Goal: Communication & Community: Answer question/provide support

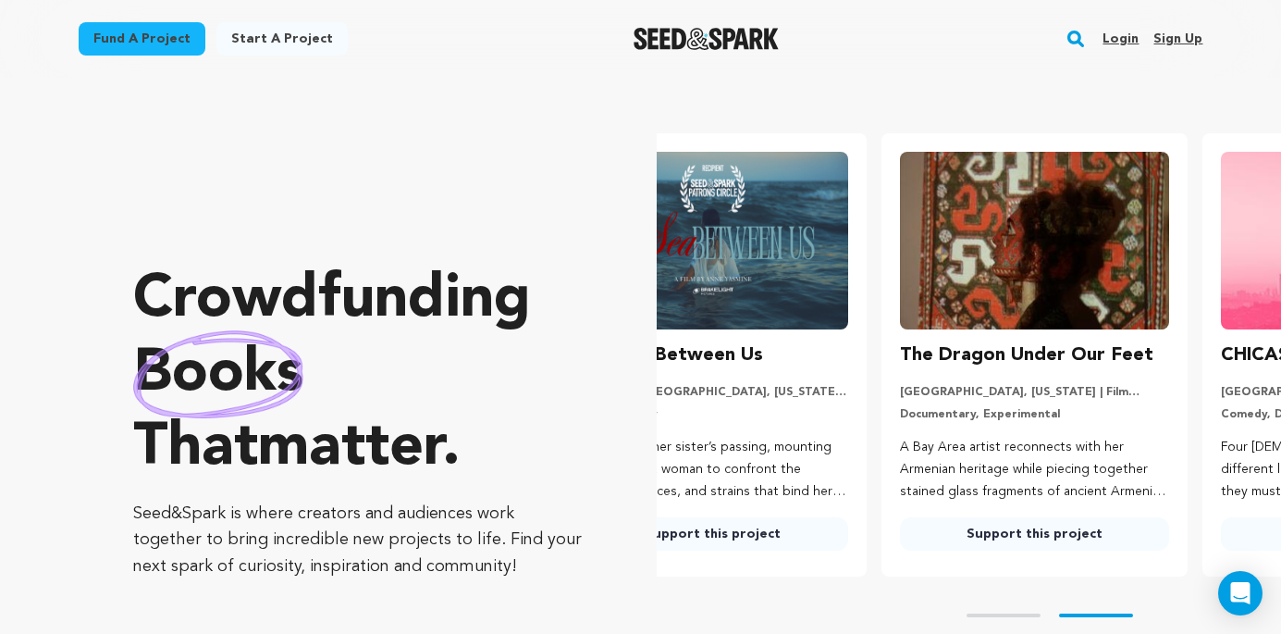
click at [1115, 38] on link "Login" at bounding box center [1121, 39] width 36 height 30
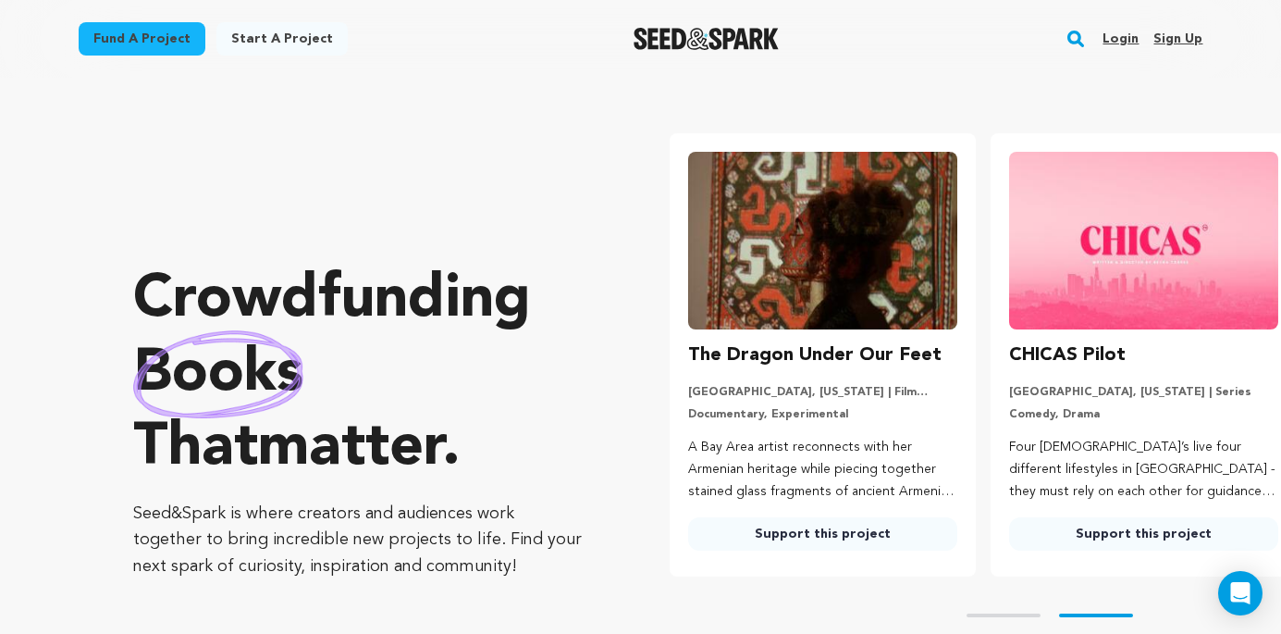
scroll to position [0, 333]
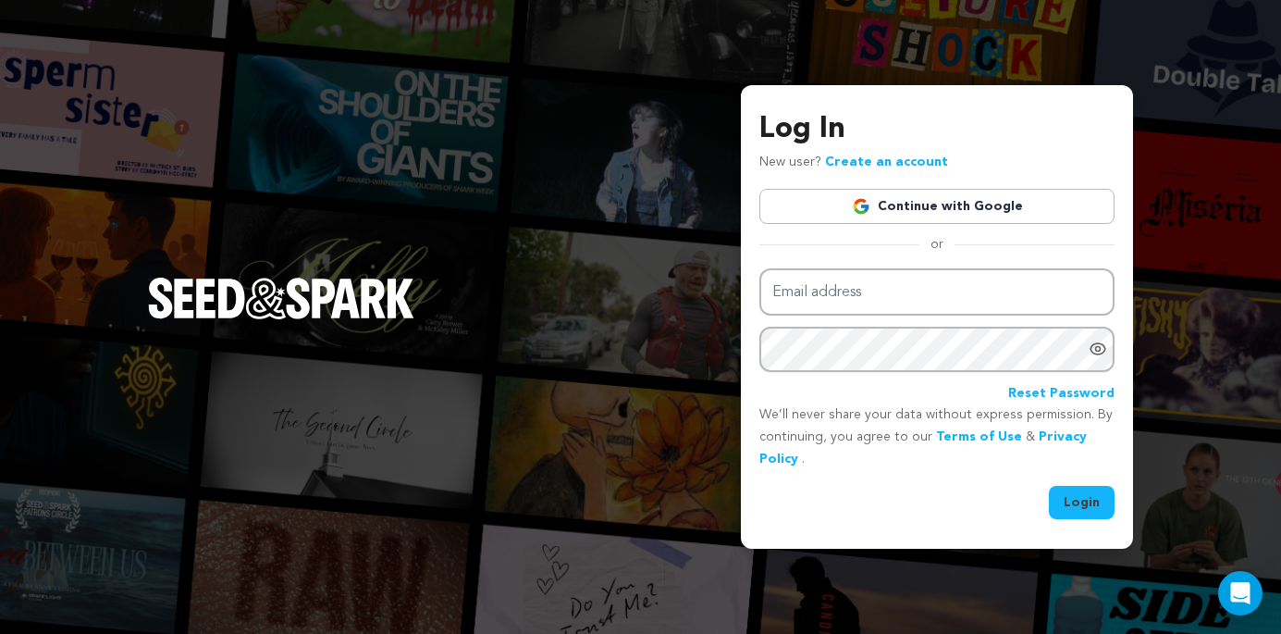
click at [994, 206] on link "Continue with Google" at bounding box center [936, 206] width 355 height 35
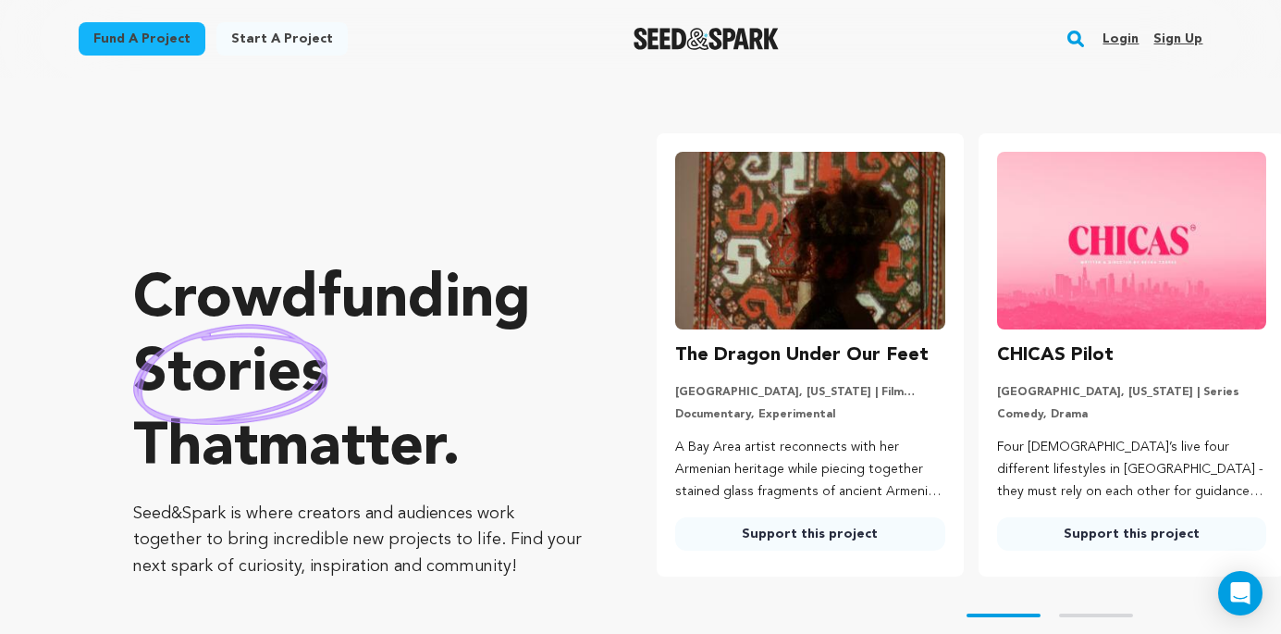
click at [1135, 34] on link "Login" at bounding box center [1121, 39] width 36 height 30
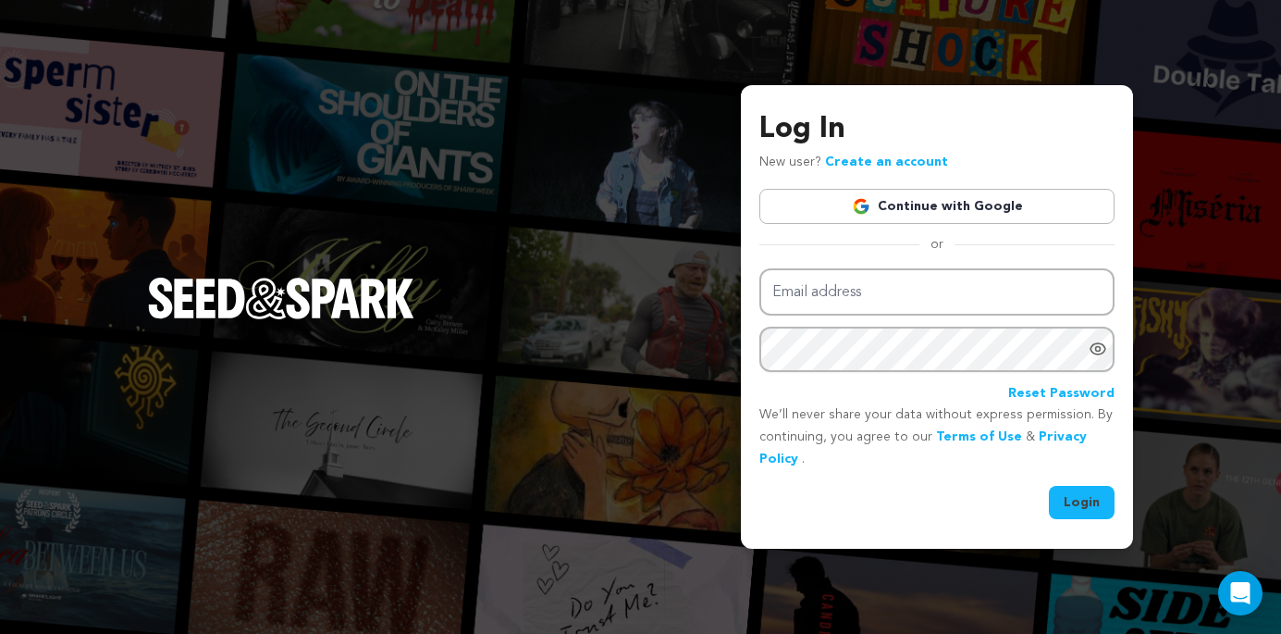
click at [971, 220] on link "Continue with Google" at bounding box center [936, 206] width 355 height 35
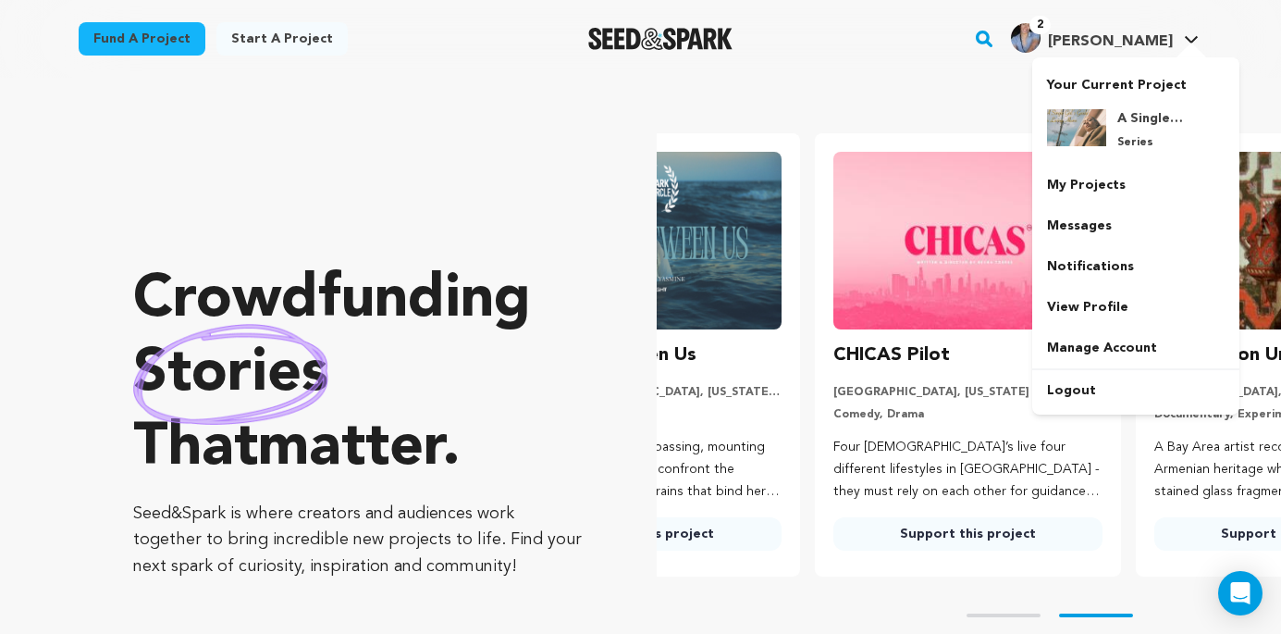
click at [1161, 34] on span "[PERSON_NAME]" at bounding box center [1110, 41] width 125 height 15
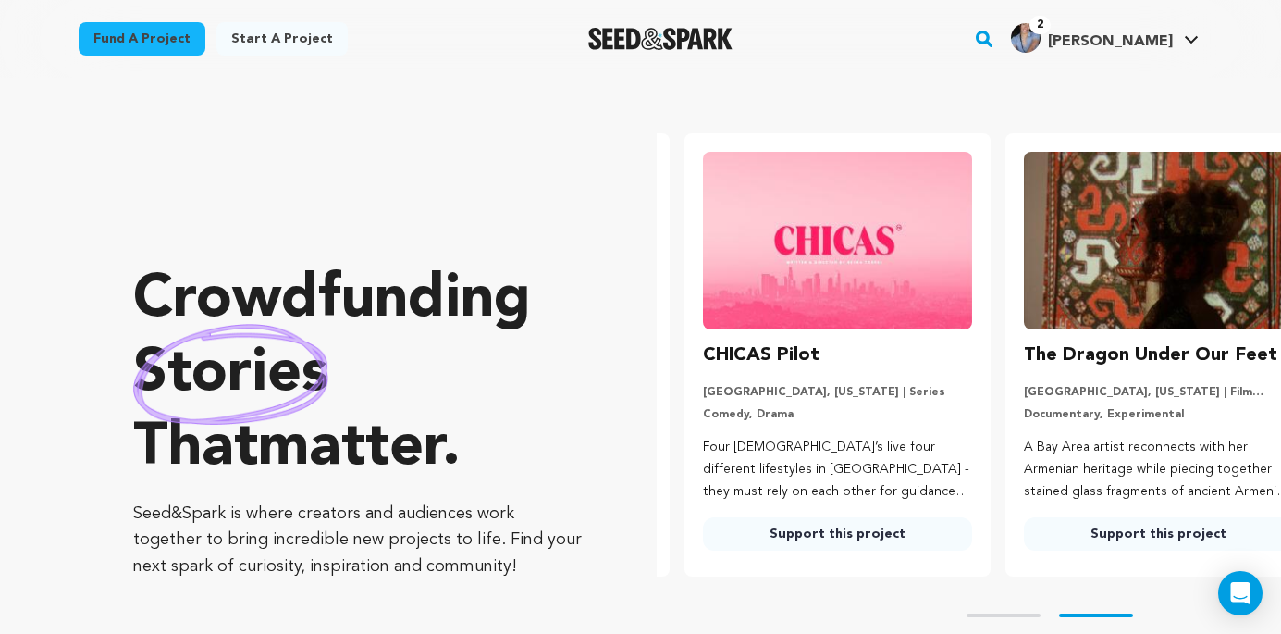
scroll to position [0, 336]
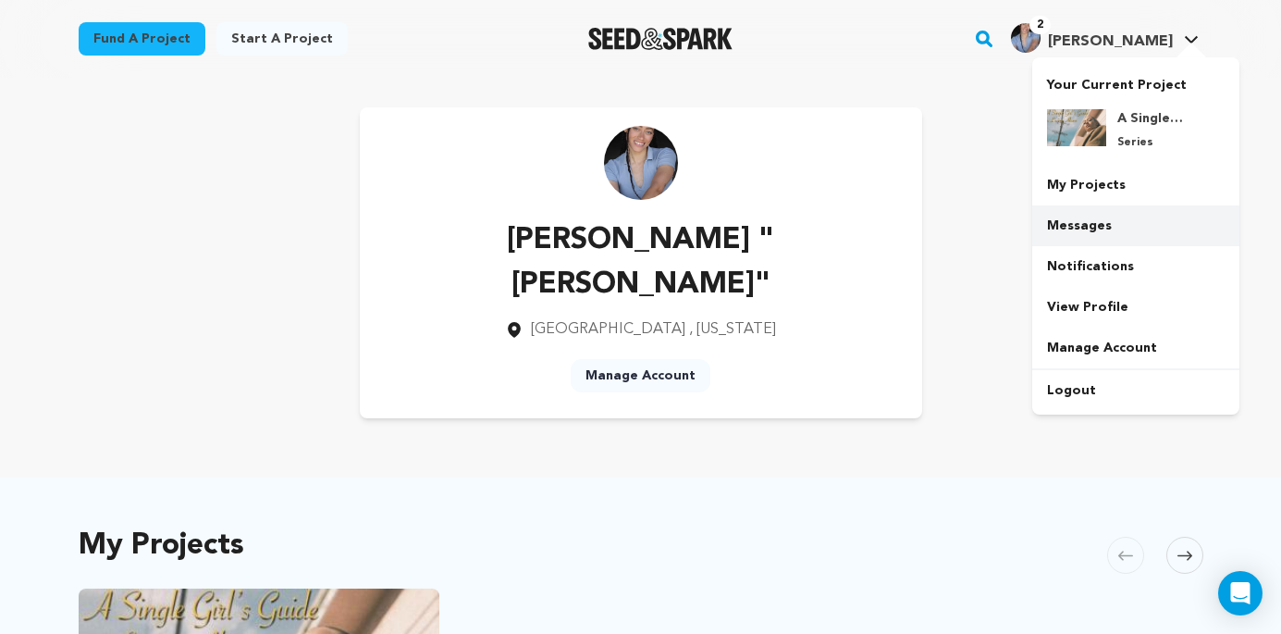
click at [1098, 235] on link "Messages" at bounding box center [1135, 225] width 207 height 41
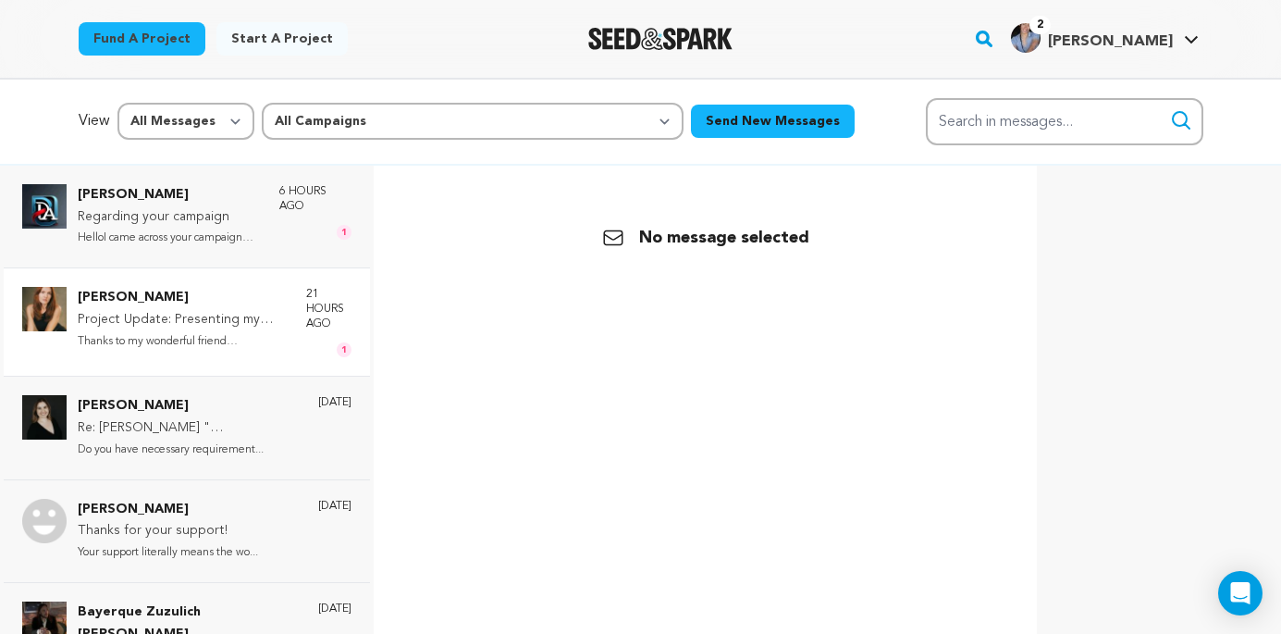
click at [93, 318] on p "Project Update: Presenting my studio logo & project updates!" at bounding box center [183, 320] width 210 height 22
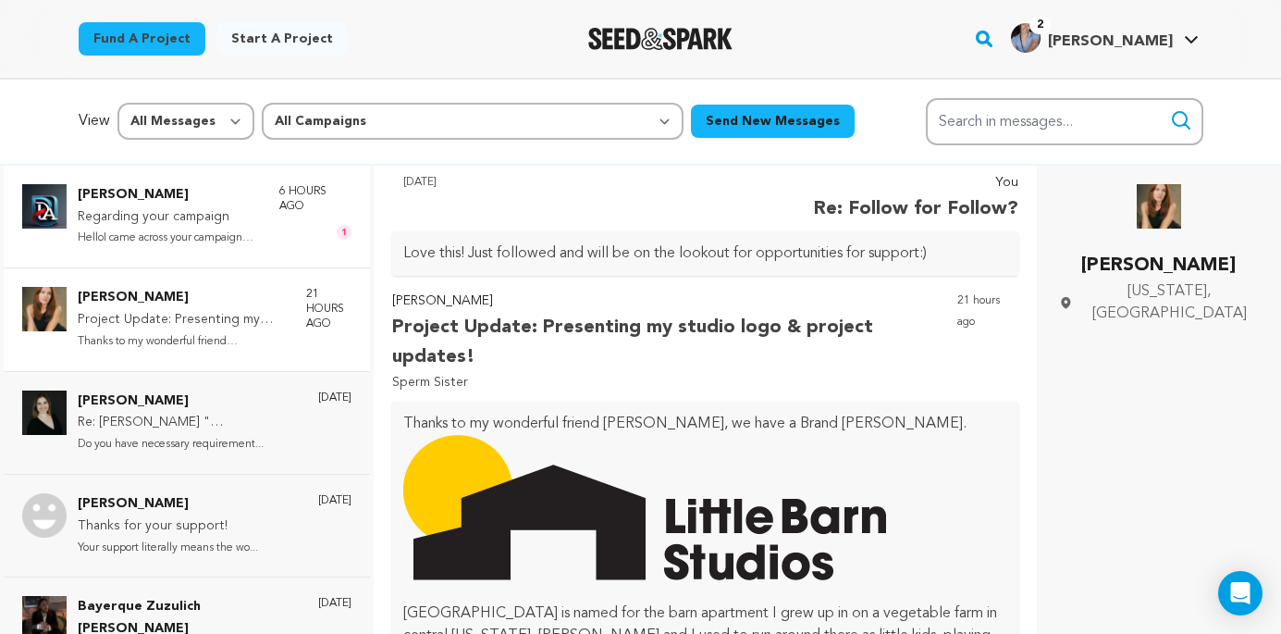
click at [230, 226] on p "Regarding your campaign" at bounding box center [169, 217] width 183 height 22
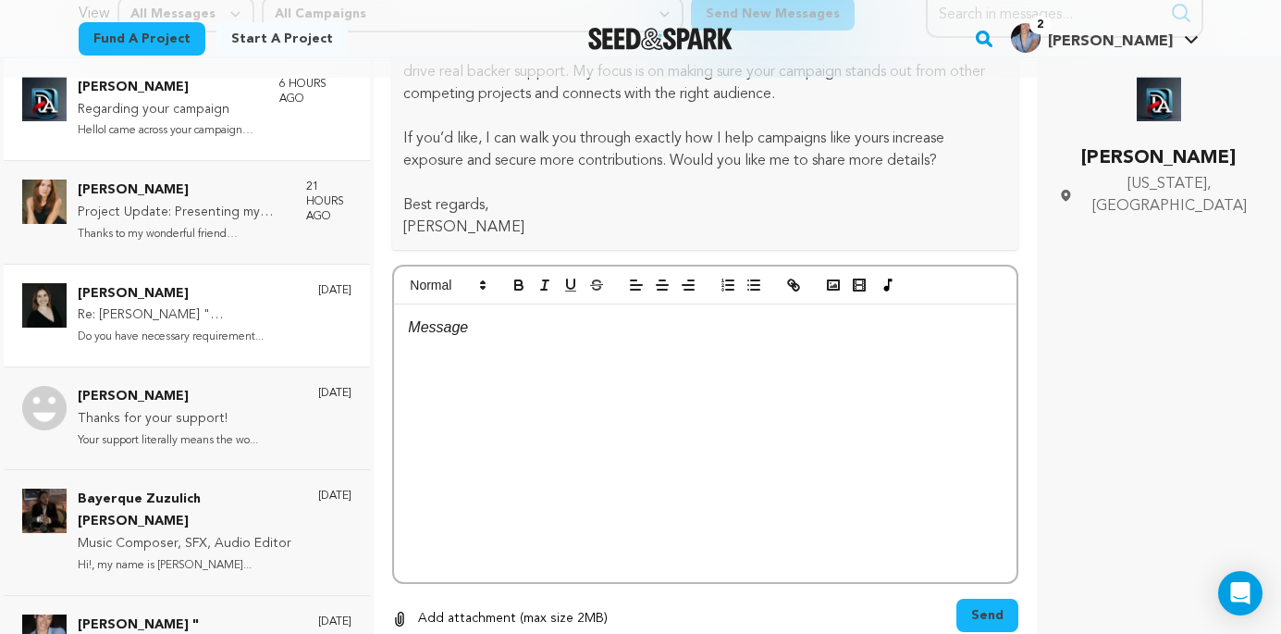
scroll to position [74, 0]
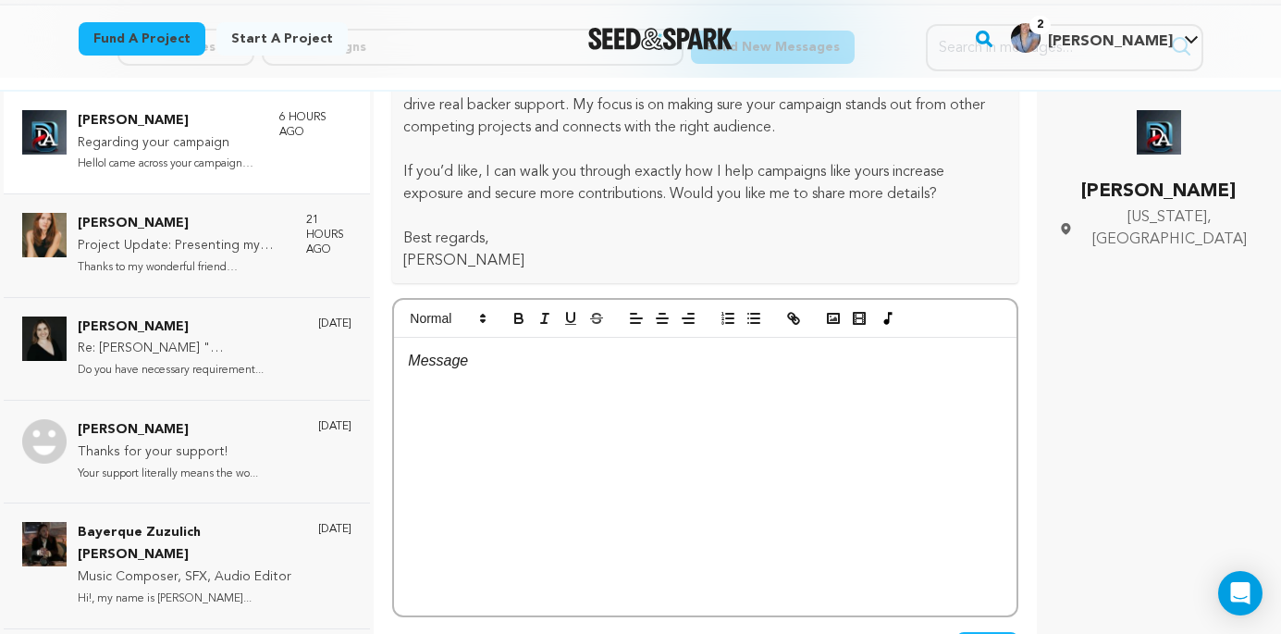
click at [241, 132] on p "Regarding your campaign" at bounding box center [169, 143] width 183 height 22
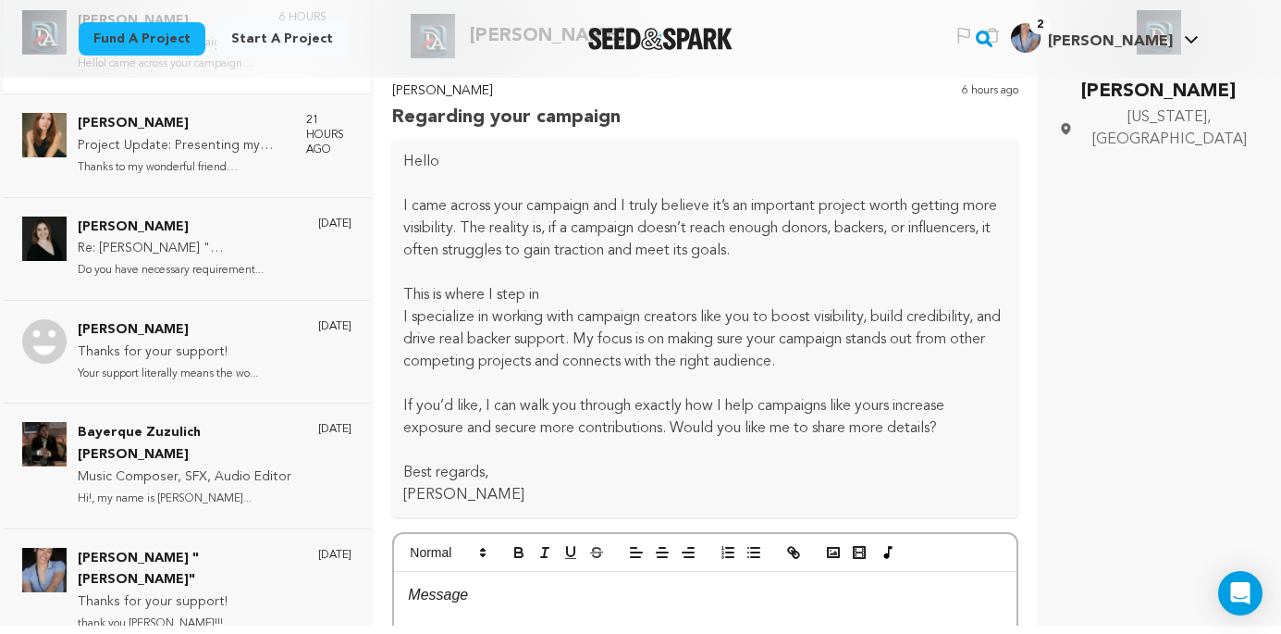
scroll to position [173, 0]
